Goal: Task Accomplishment & Management: Manage account settings

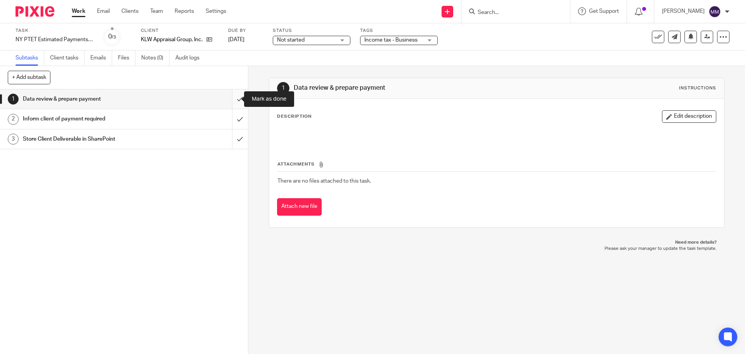
click at [229, 95] on input "submit" at bounding box center [124, 98] width 248 height 19
click at [342, 43] on div "Not started Not started" at bounding box center [312, 40] width 78 height 9
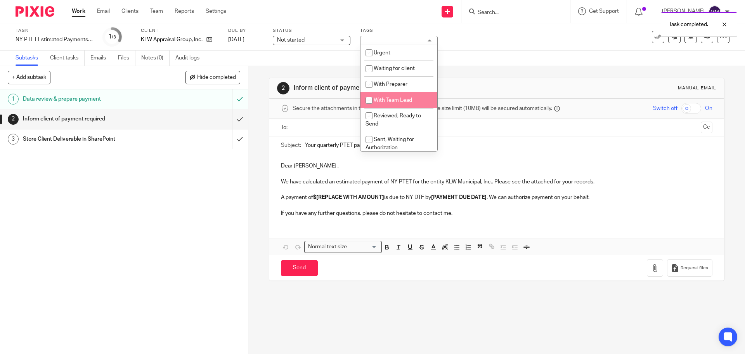
click at [407, 94] on li "With Team Lead" at bounding box center [399, 100] width 77 height 16
checkbox input "true"
click at [506, 49] on div "Task NY PTET Estimated Payments - KLW Municipal Save NY PTET Estimated Payments…" at bounding box center [372, 36] width 745 height 27
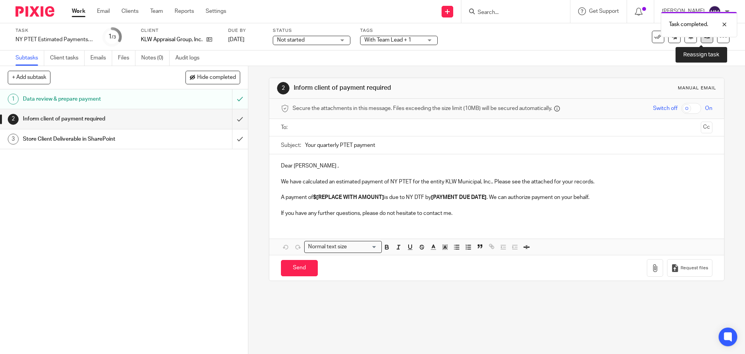
click at [704, 42] on link at bounding box center [707, 37] width 12 height 12
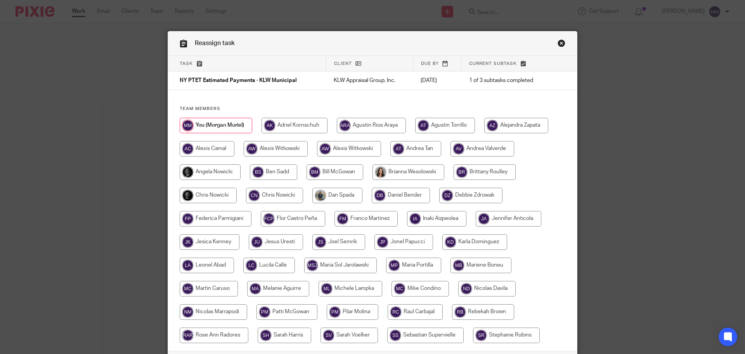
click at [218, 195] on input "radio" at bounding box center [208, 195] width 57 height 16
radio input "true"
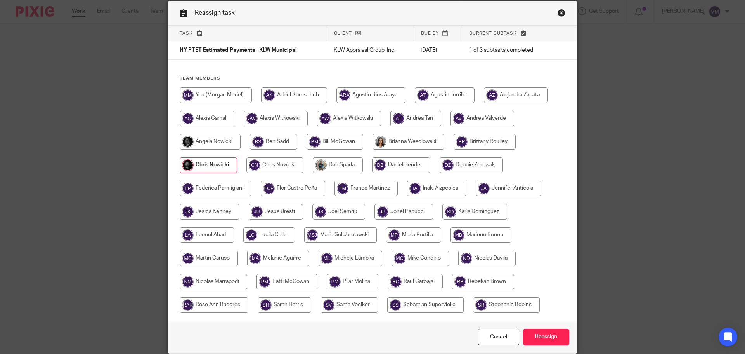
scroll to position [61, 0]
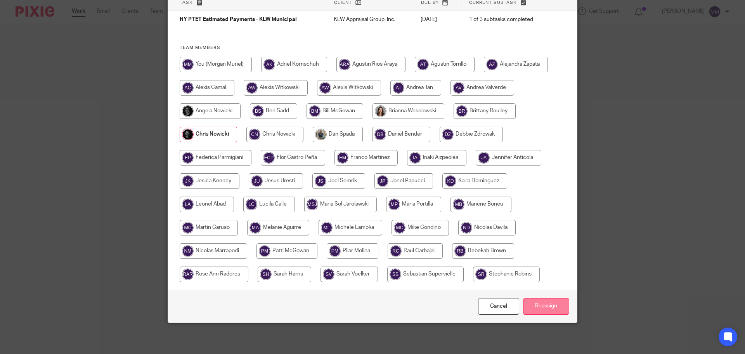
click at [548, 309] on input "Reassign" at bounding box center [546, 306] width 46 height 17
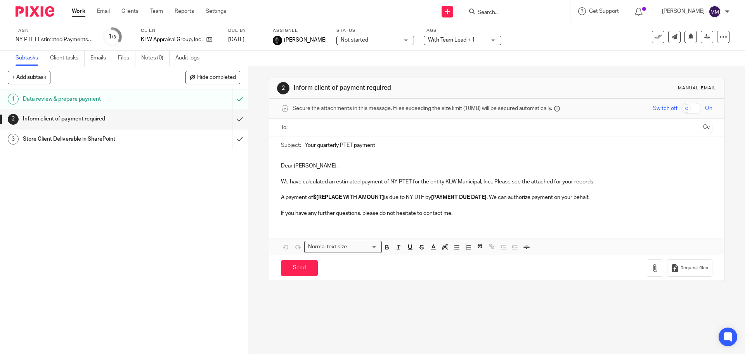
click at [85, 14] on link "Work" at bounding box center [79, 11] width 14 height 8
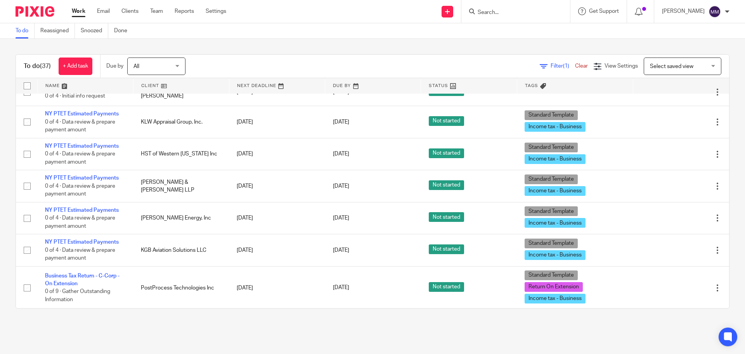
scroll to position [970, 0]
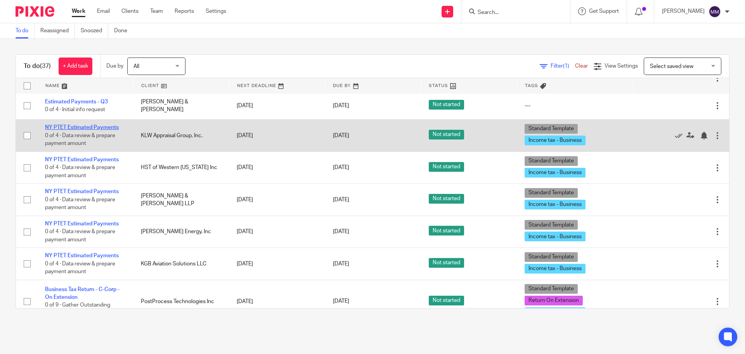
click at [108, 129] on link "NY PTET Estimated Payments" at bounding box center [82, 127] width 74 height 5
